Goal: Download file/media

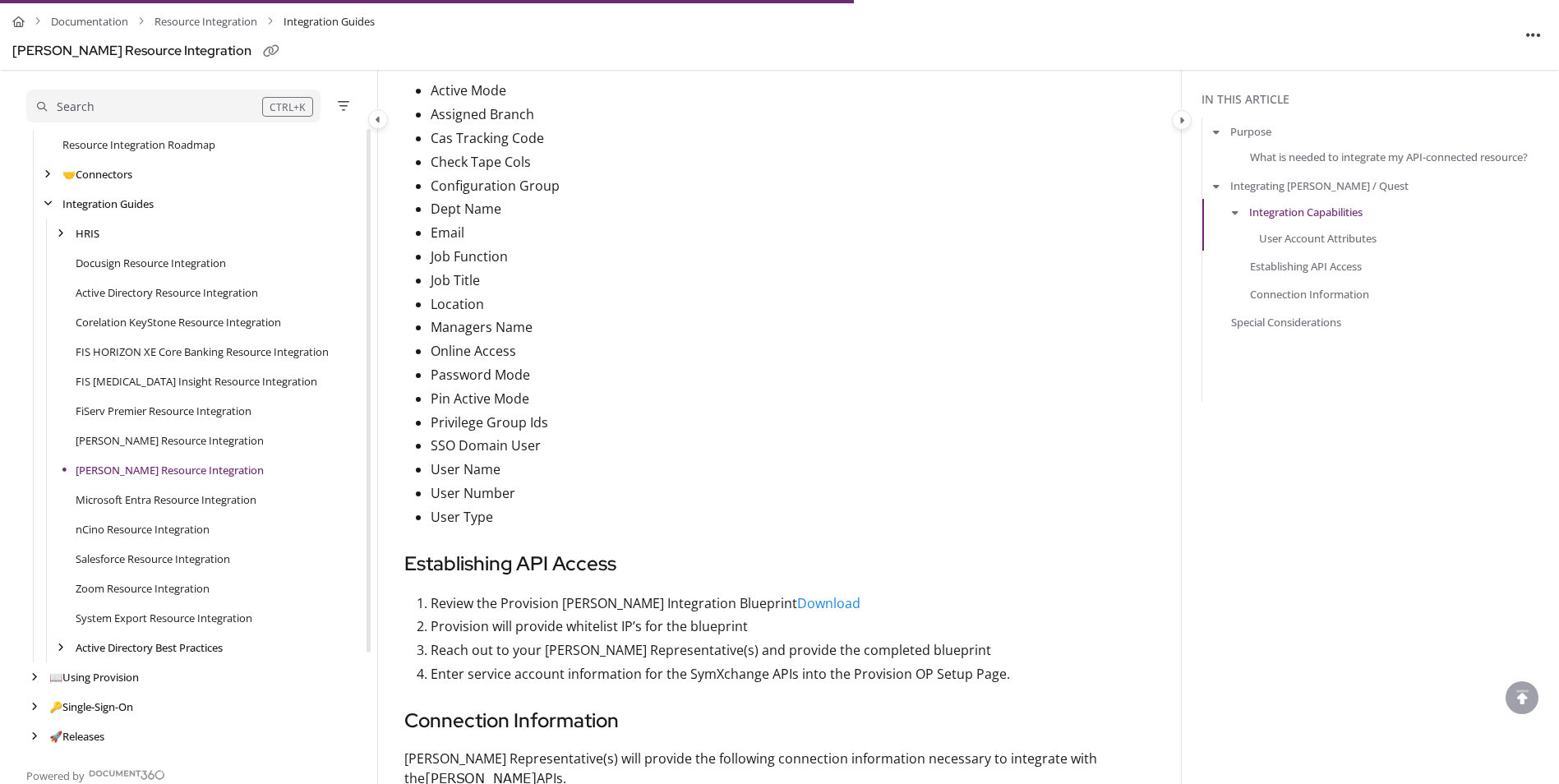
scroll to position [1150, 0]
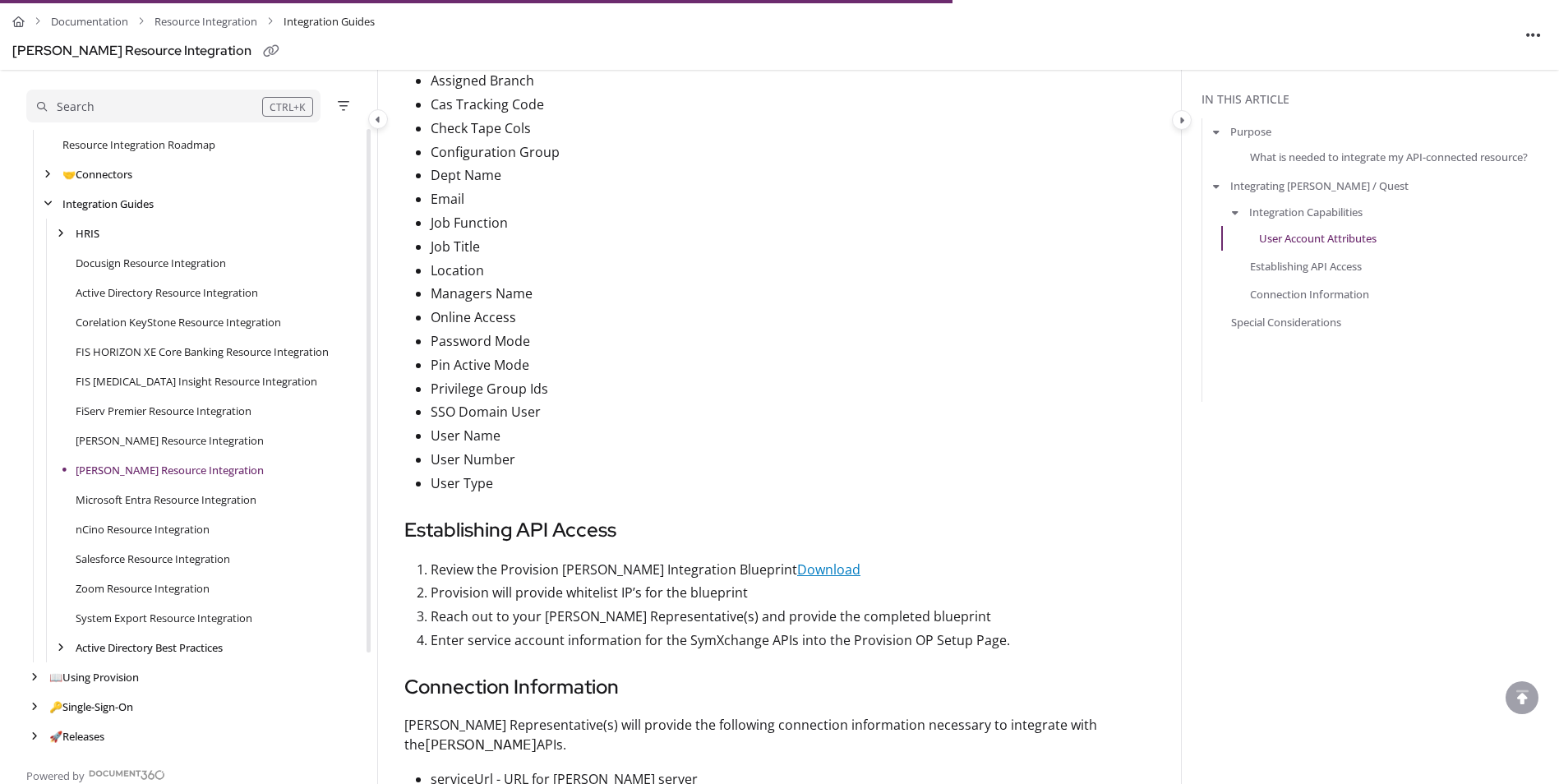
click at [848, 572] on link "Download" at bounding box center [828, 569] width 63 height 19
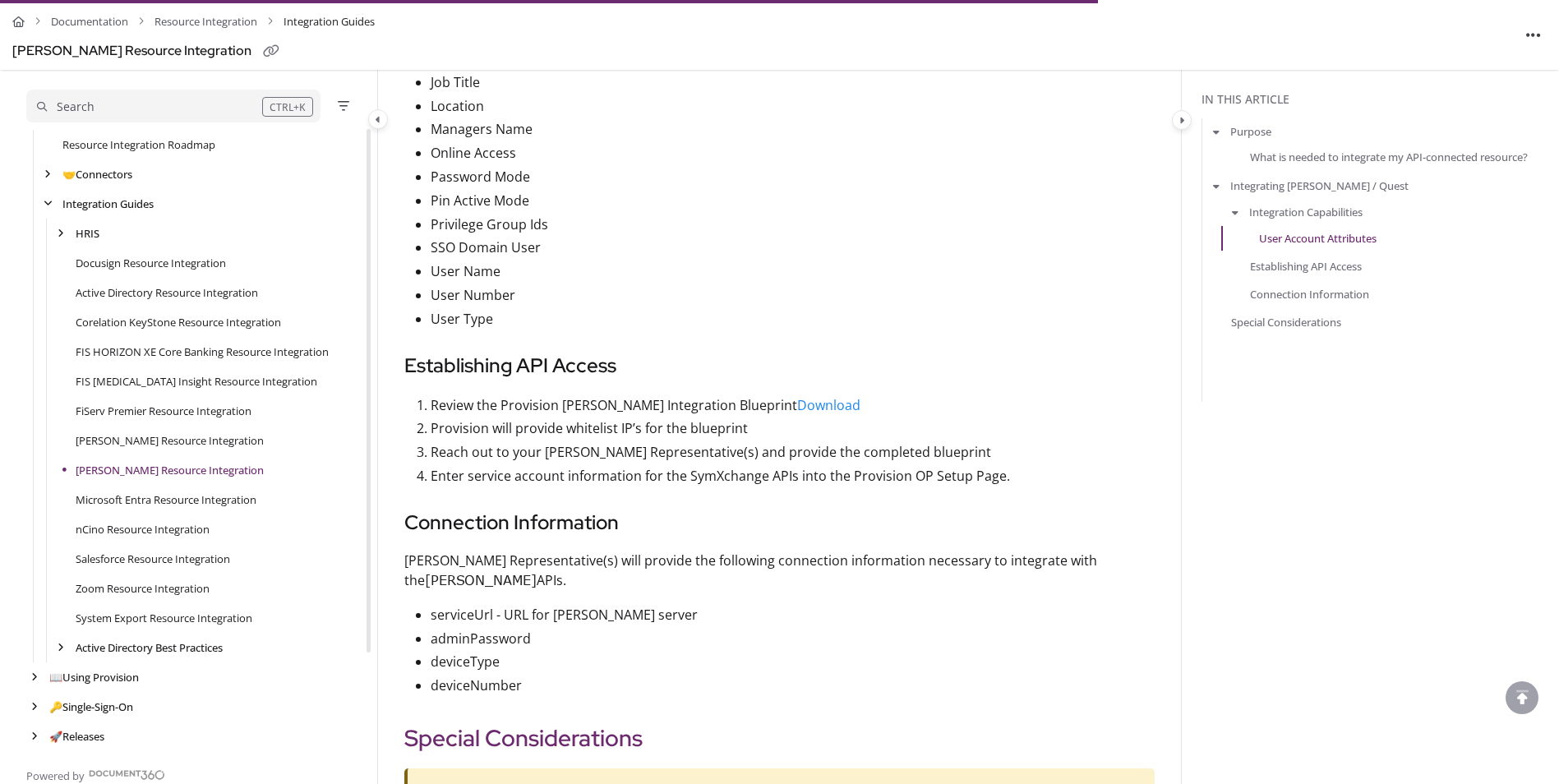
scroll to position [1396, 0]
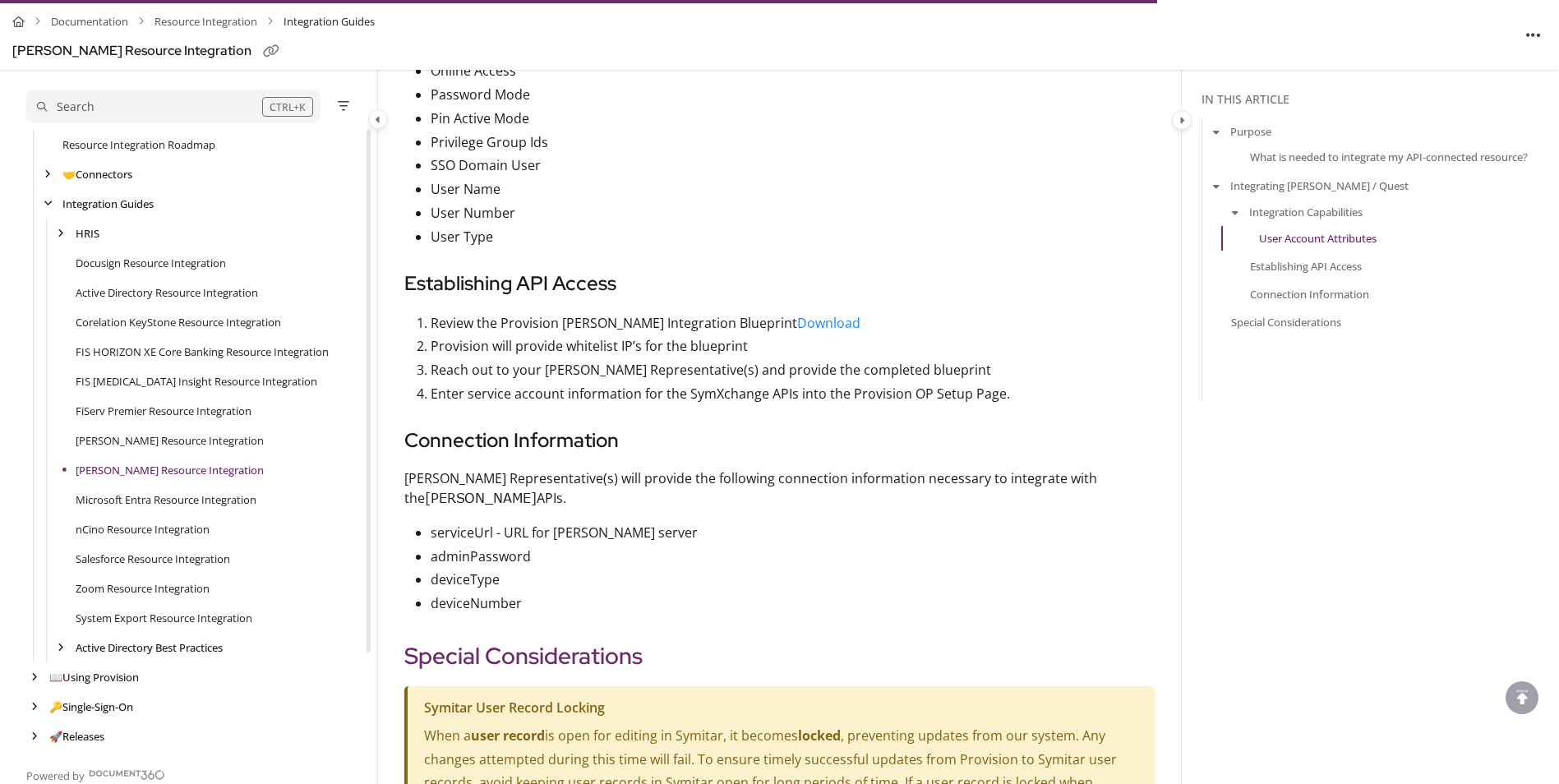
click at [932, 484] on p "[PERSON_NAME] Representative(s) will provide the following connection informati…" at bounding box center [780, 488] width 750 height 39
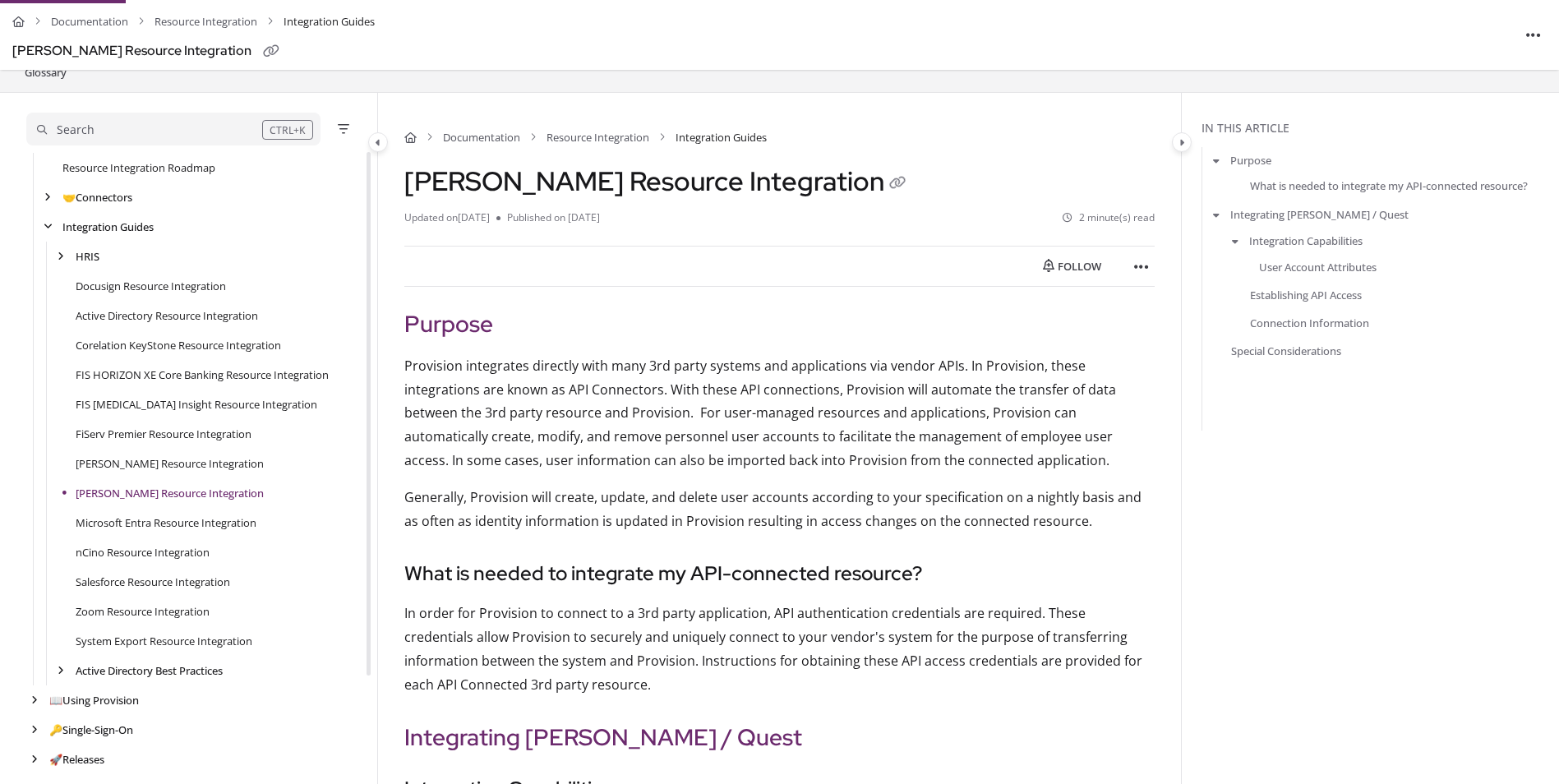
scroll to position [141, 0]
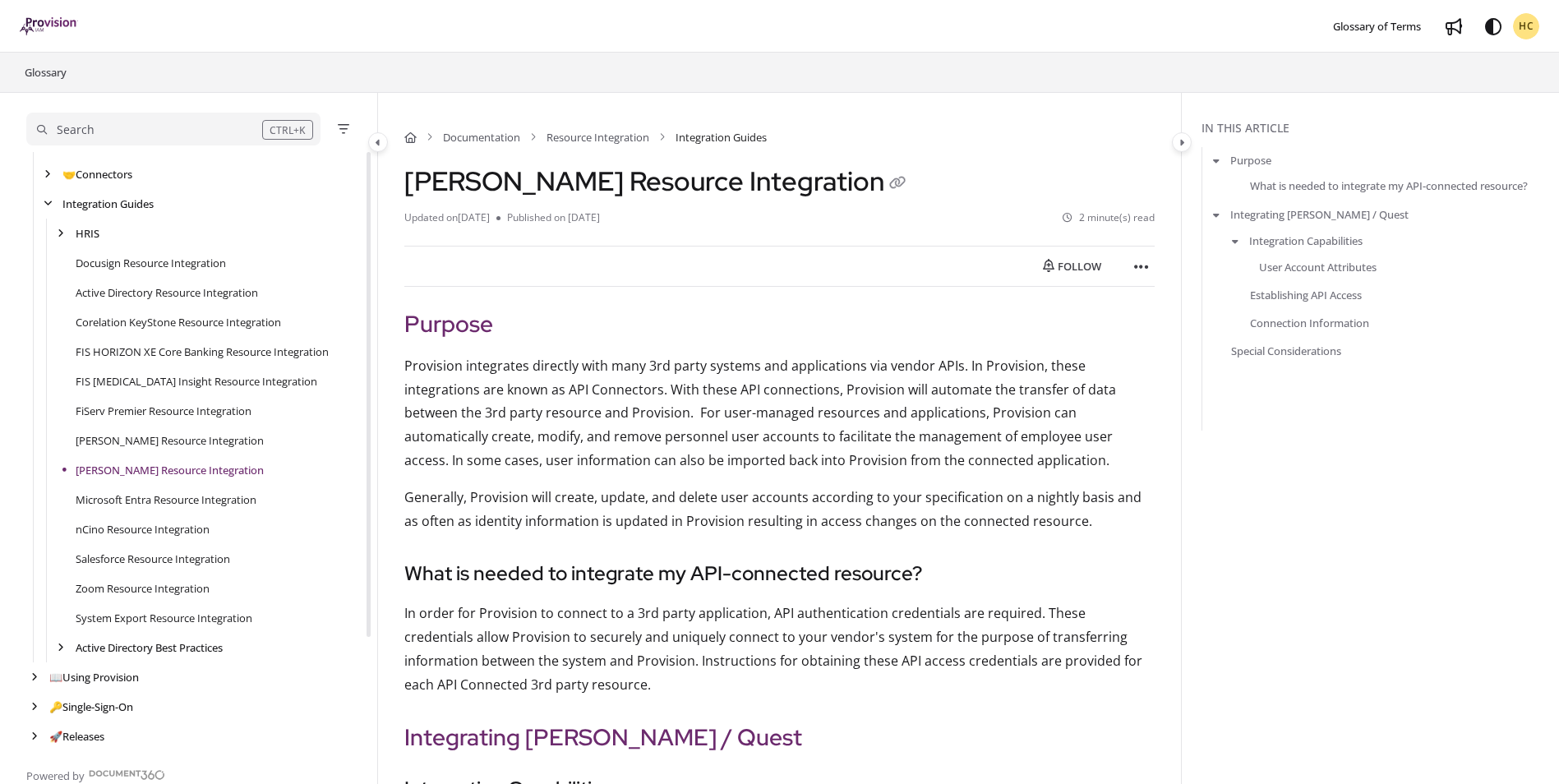
click at [1074, 390] on p "Provision integrates directly with many 3rd party systems and applications via …" at bounding box center [780, 413] width 750 height 118
drag, startPoint x: 800, startPoint y: 298, endPoint x: 759, endPoint y: 306, distance: 41.8
click at [759, 307] on h2 "Purpose" at bounding box center [780, 323] width 750 height 34
drag, startPoint x: 586, startPoint y: 214, endPoint x: 651, endPoint y: 215, distance: 65.0
click at [600, 215] on li "Published on [DATE]" at bounding box center [548, 218] width 104 height 16
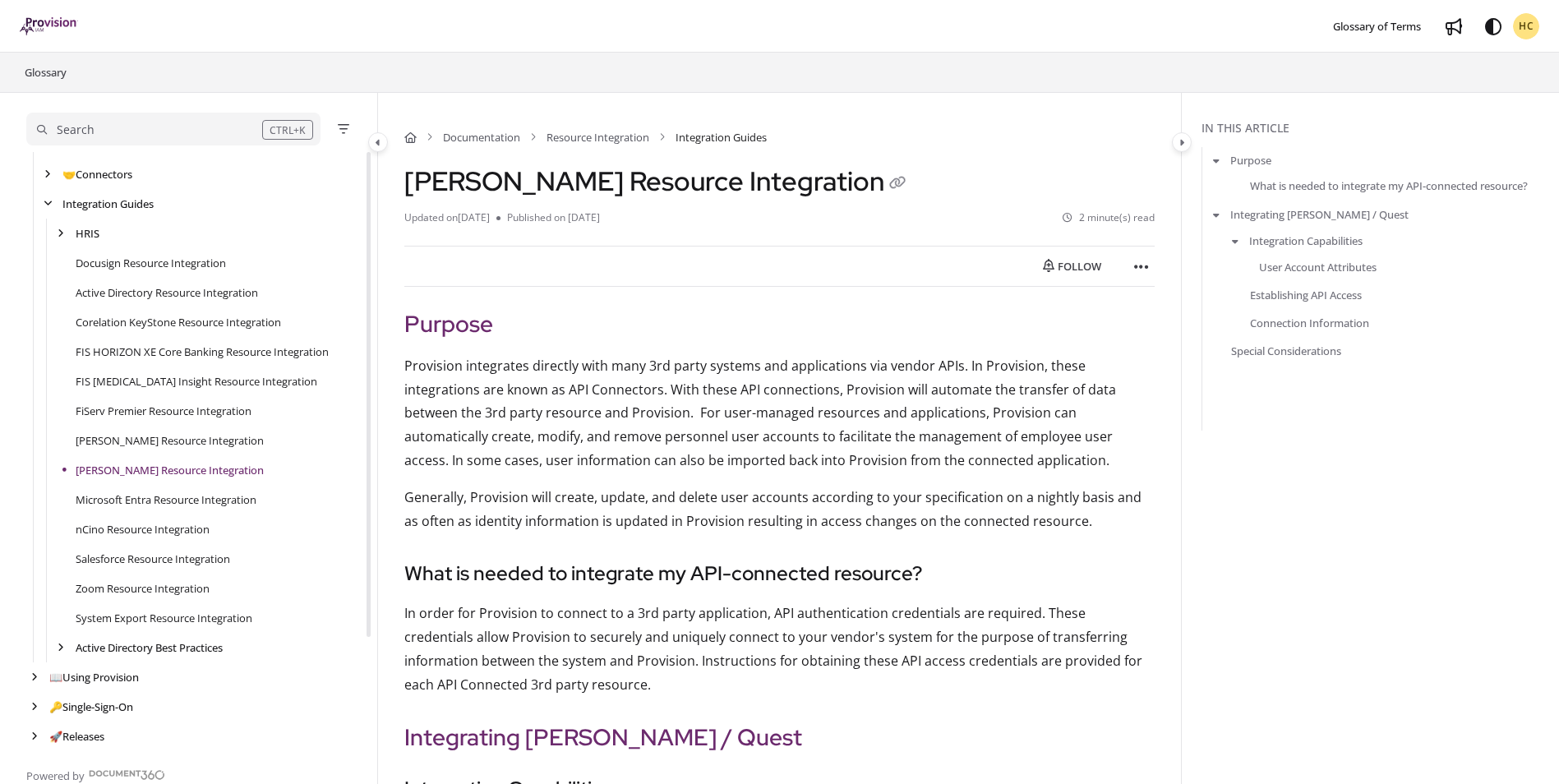
click at [744, 361] on p "Provision integrates directly with many 3rd party systems and applications via …" at bounding box center [780, 413] width 750 height 118
click at [1143, 270] on icon "Article more options" at bounding box center [1141, 267] width 15 height 17
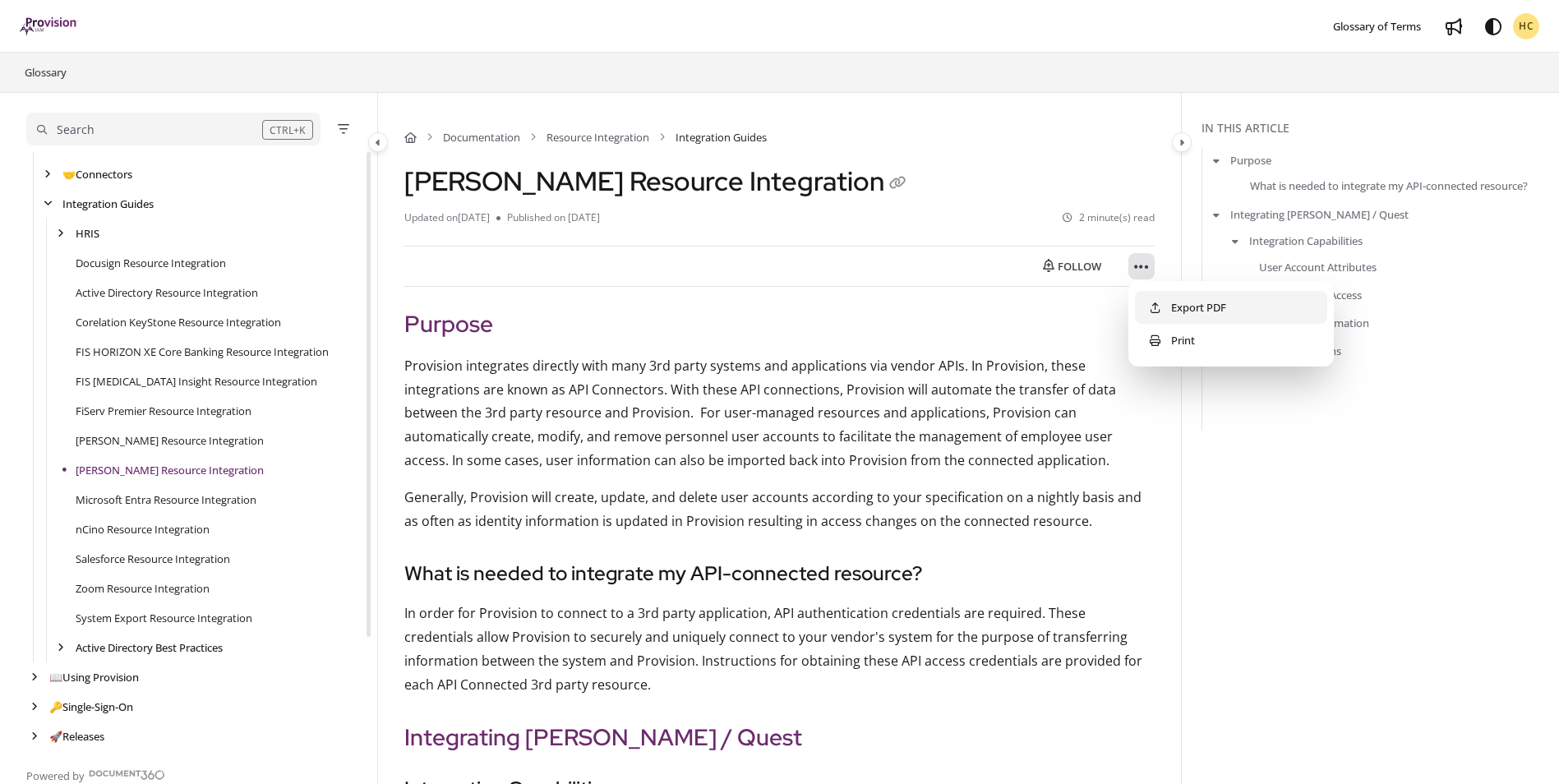
click at [1189, 307] on button "Export PDF" at bounding box center [1231, 308] width 192 height 33
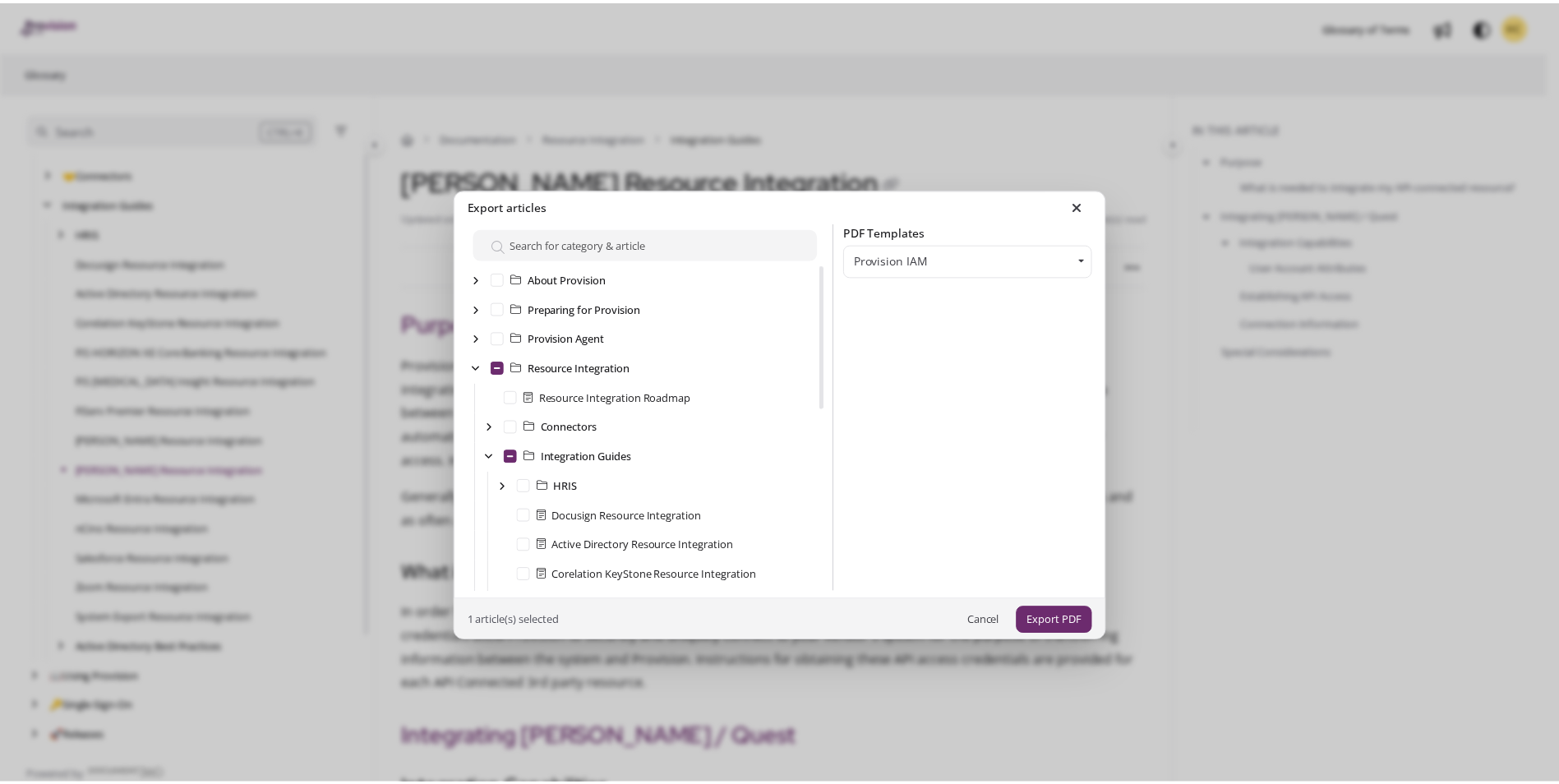
scroll to position [296, 0]
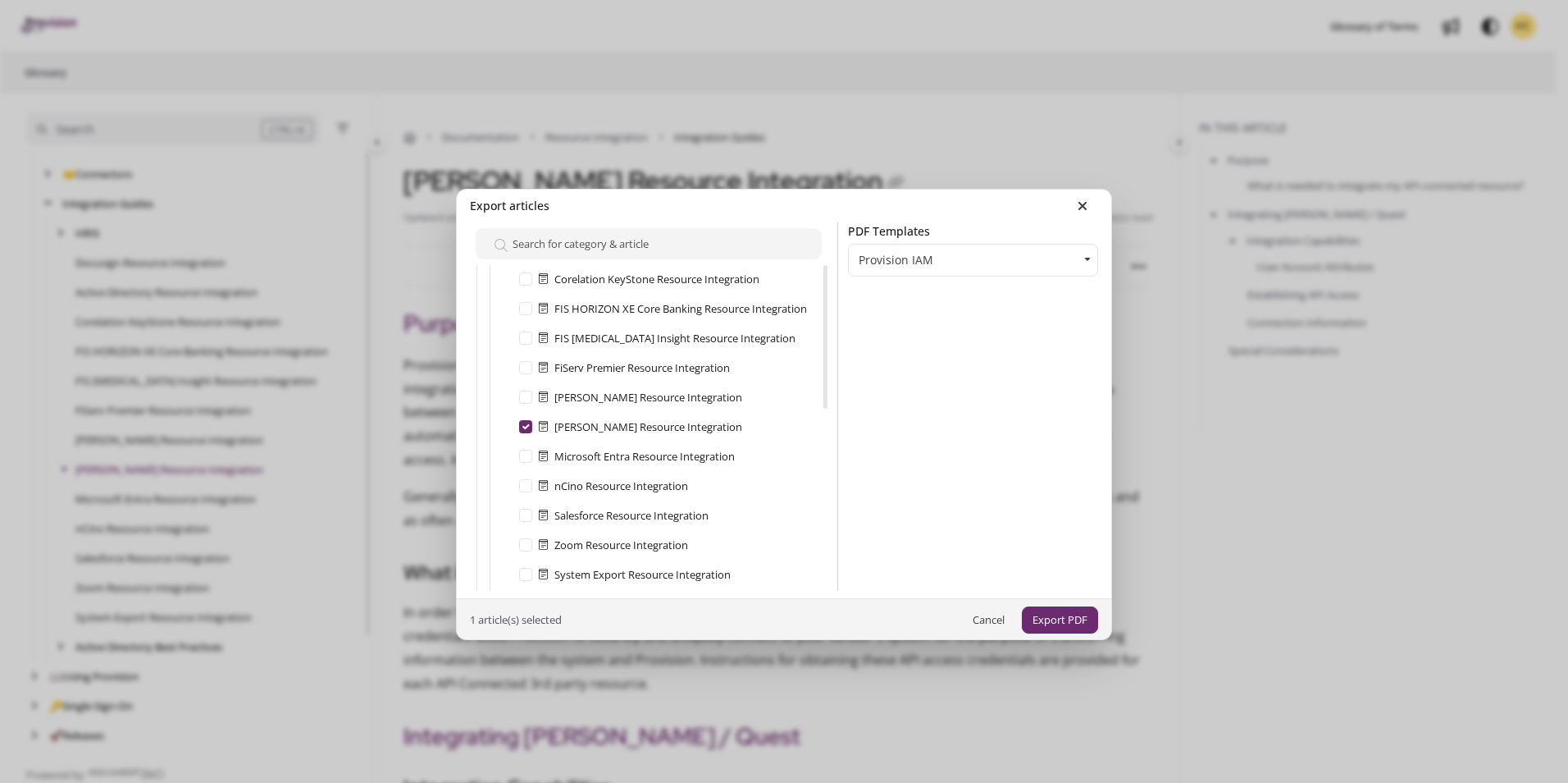
click at [1072, 618] on button "Export PDF" at bounding box center [1059, 620] width 76 height 27
